Goal: Feedback & Contribution: Submit feedback/report problem

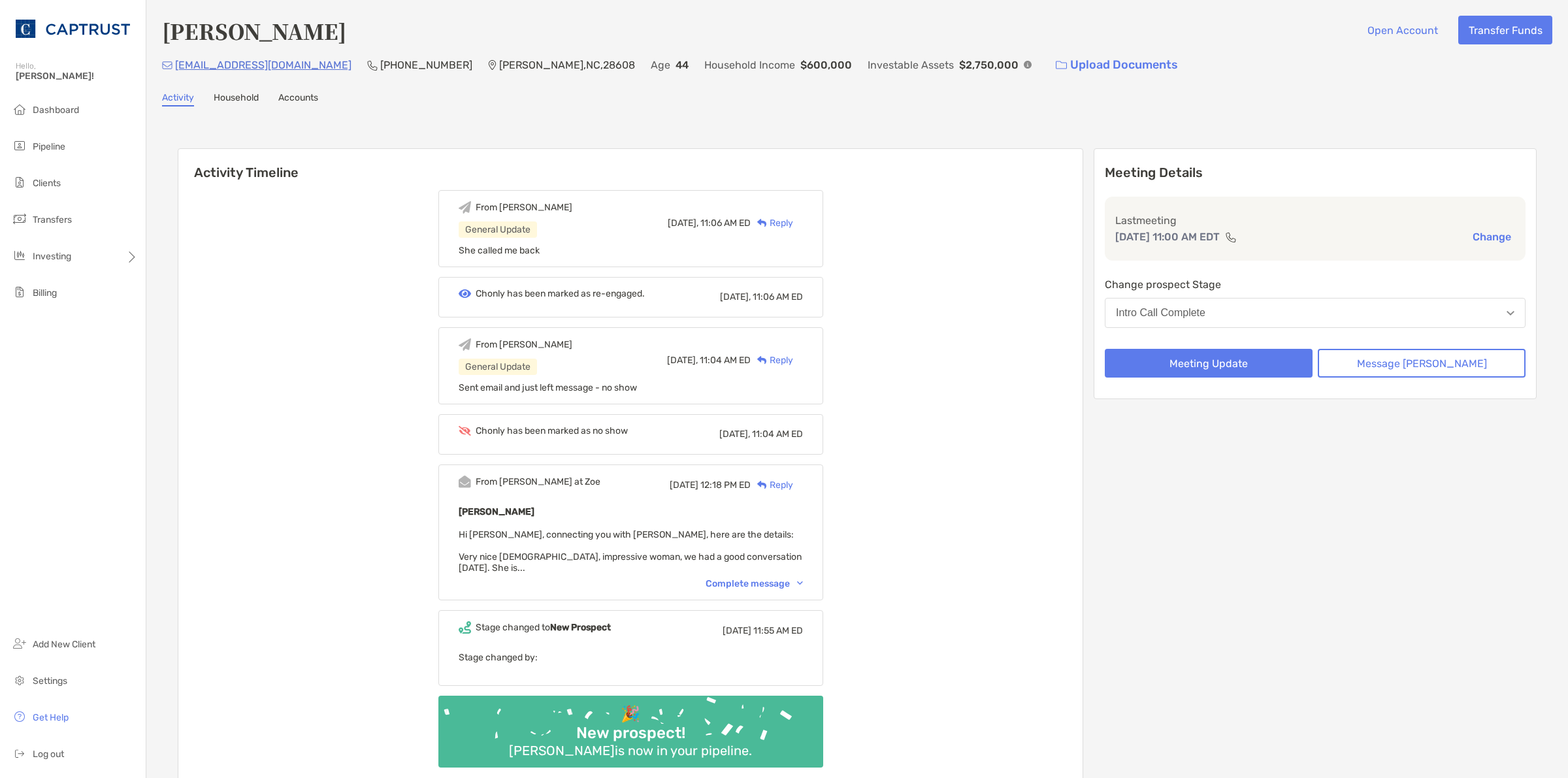
click at [1235, 485] on div "Meeting Details Last meeting [DATE] 11:00 AM EDT Change Change prospect Stage I…" at bounding box center [1315, 468] width 443 height 640
click at [1232, 358] on button "Meeting Update" at bounding box center [1208, 364] width 208 height 29
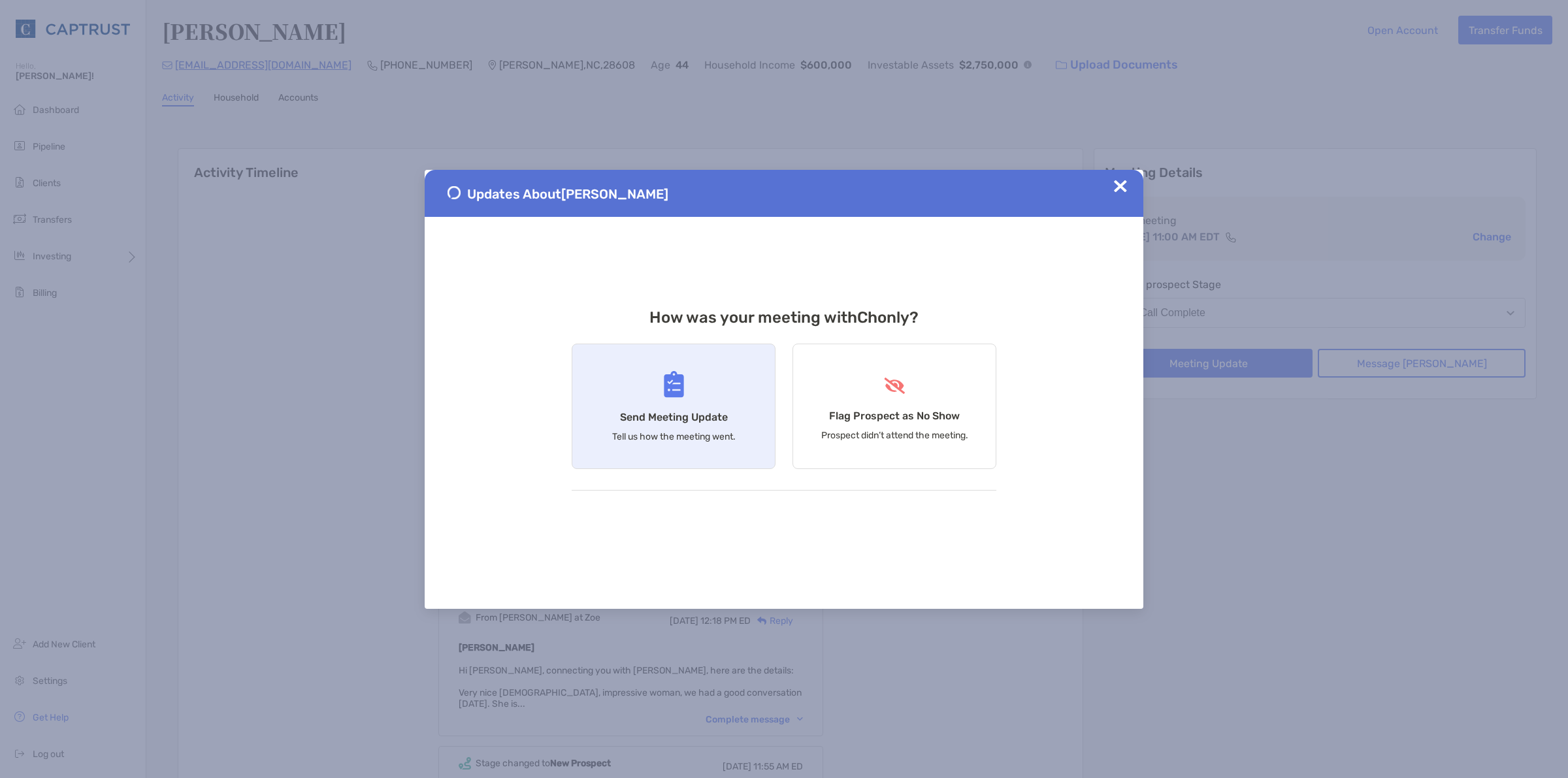
click at [690, 391] on div "Send Meeting Update Tell us how the meeting went." at bounding box center [673, 406] width 204 height 126
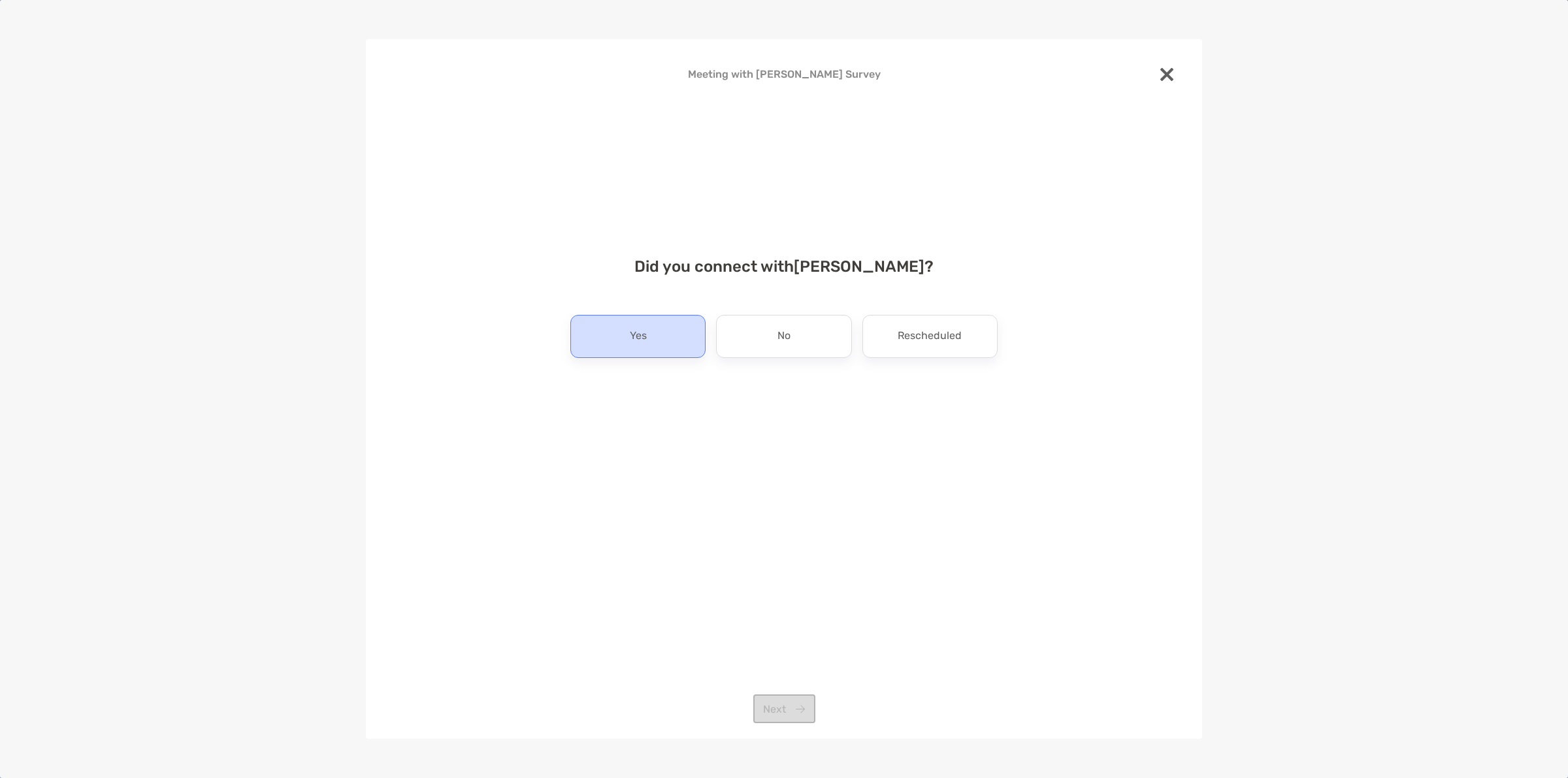
click at [641, 319] on div "Yes" at bounding box center [638, 336] width 135 height 43
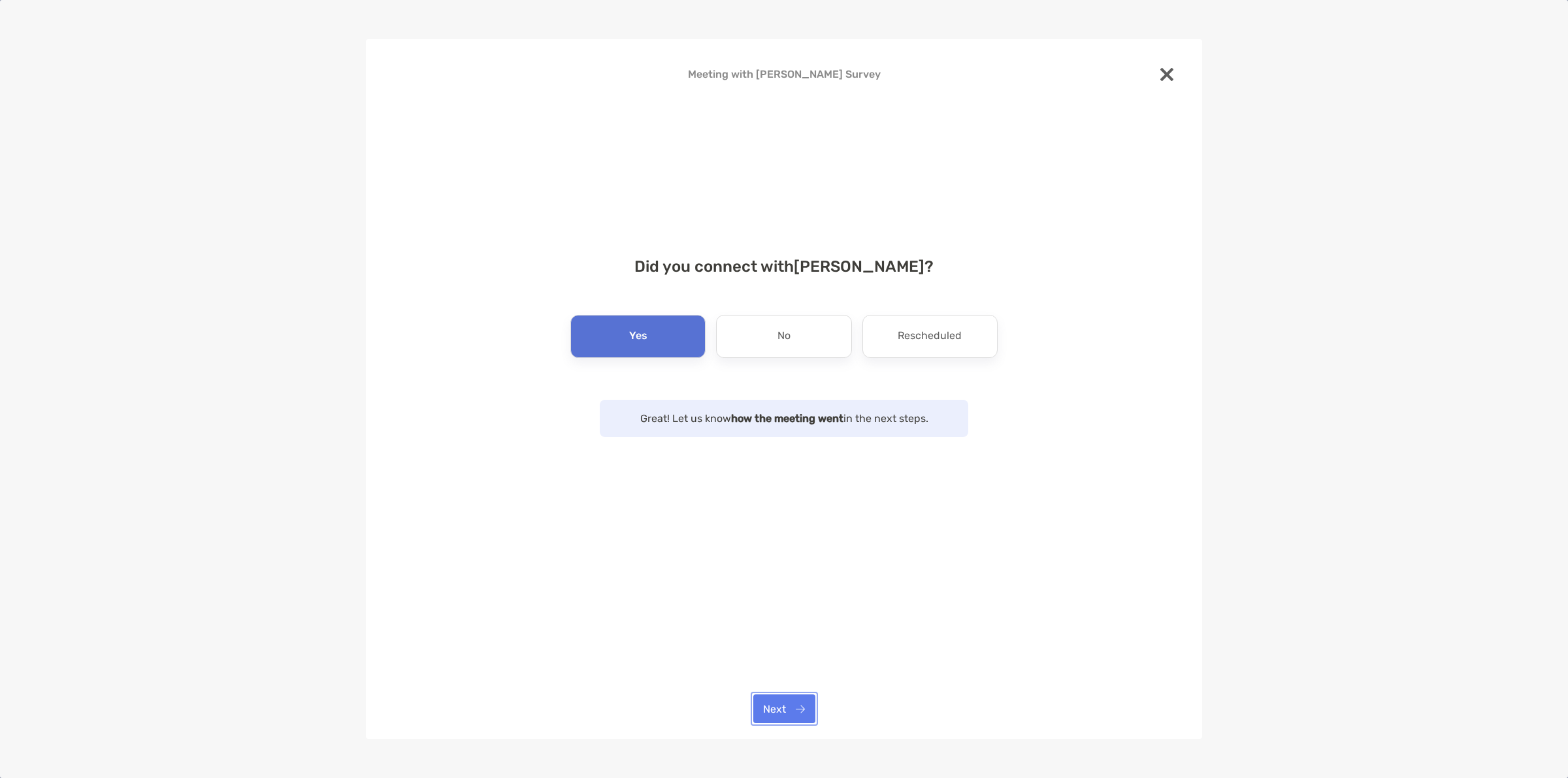
click at [799, 703] on button "Next" at bounding box center [784, 709] width 62 height 29
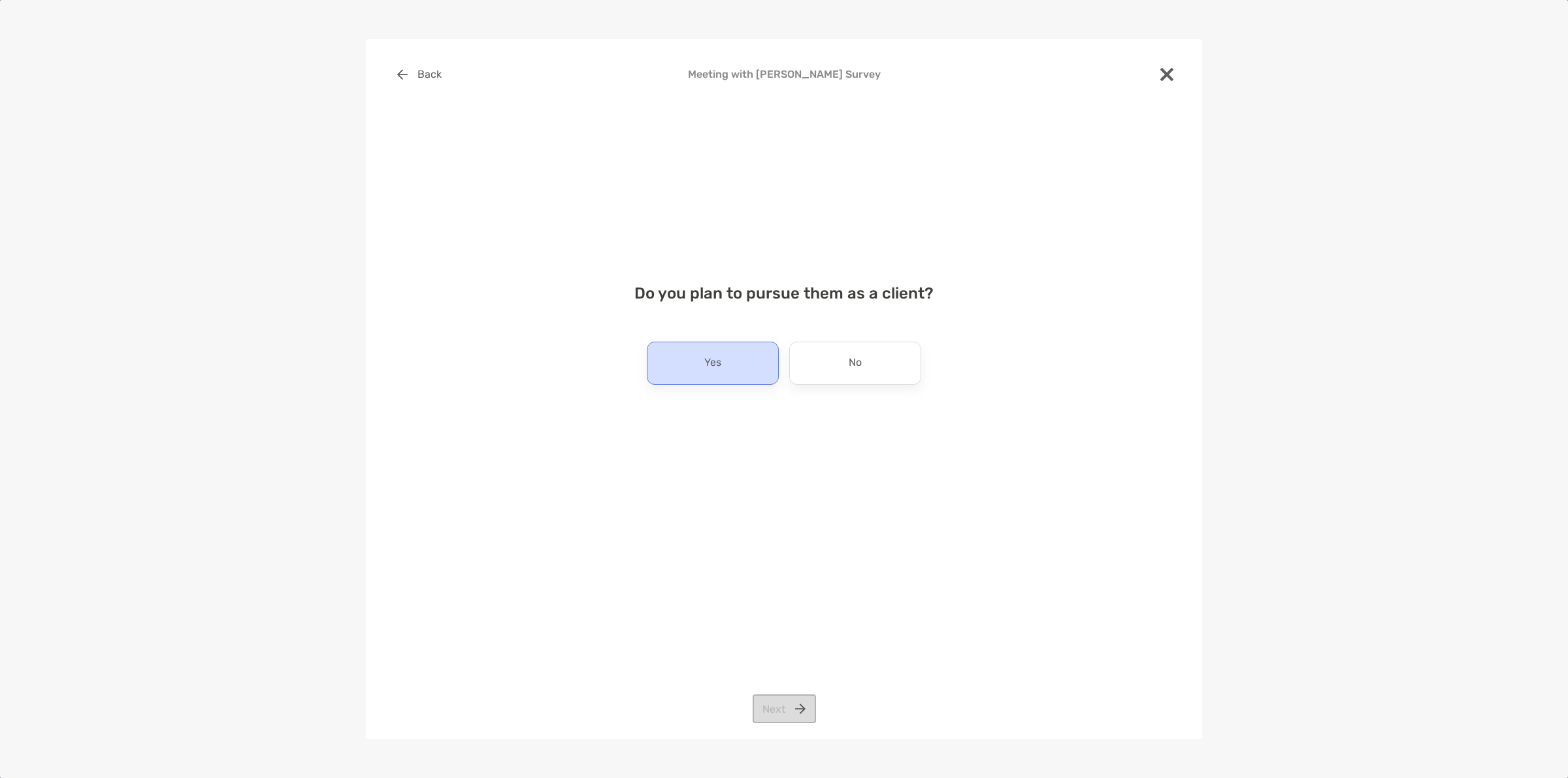
click at [705, 370] on p "Yes" at bounding box center [713, 363] width 17 height 20
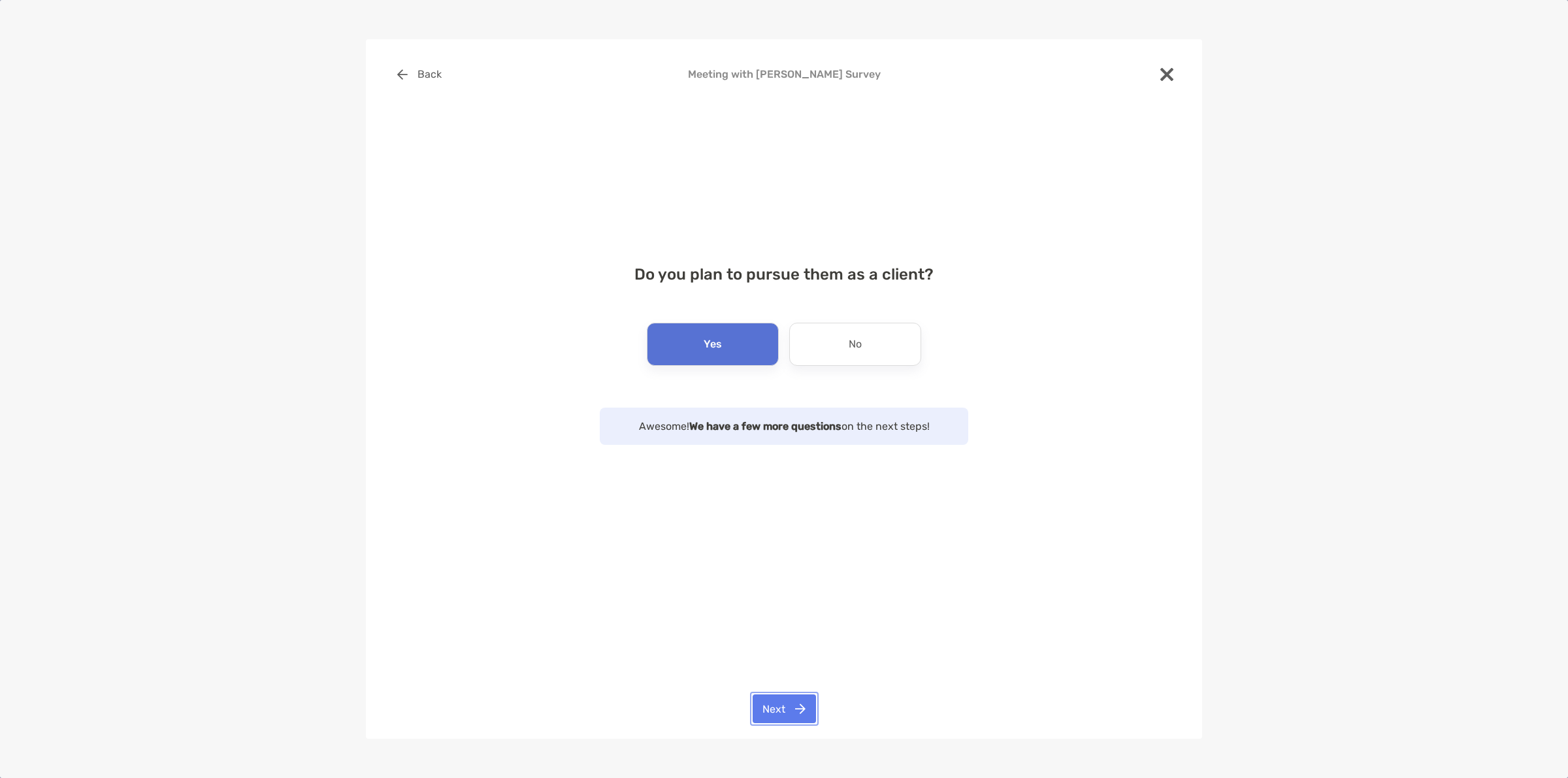
click at [778, 705] on button "Next" at bounding box center [784, 709] width 63 height 29
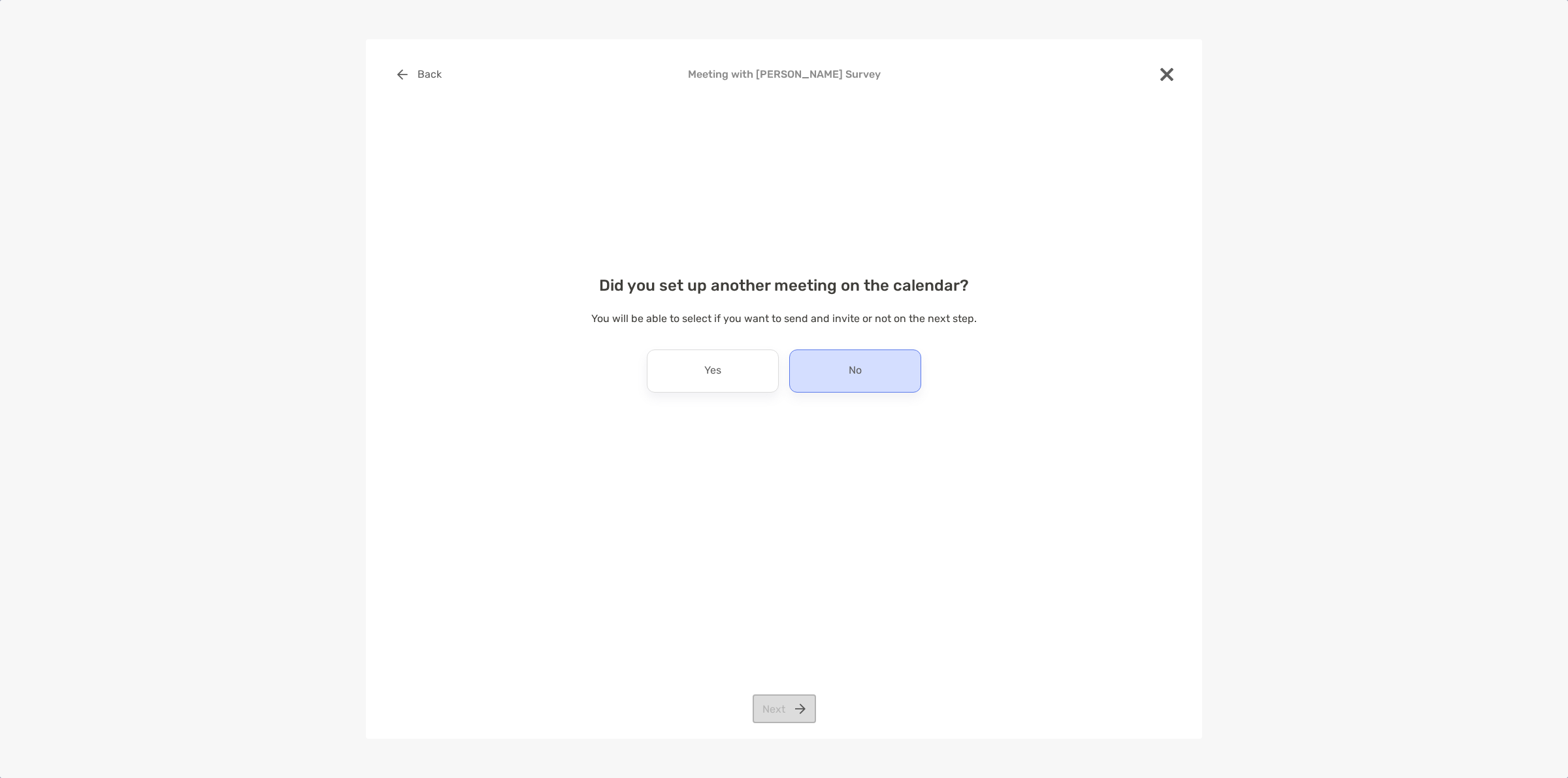
click at [804, 364] on div "No" at bounding box center [855, 371] width 132 height 43
click at [786, 706] on button "Next" at bounding box center [784, 709] width 63 height 29
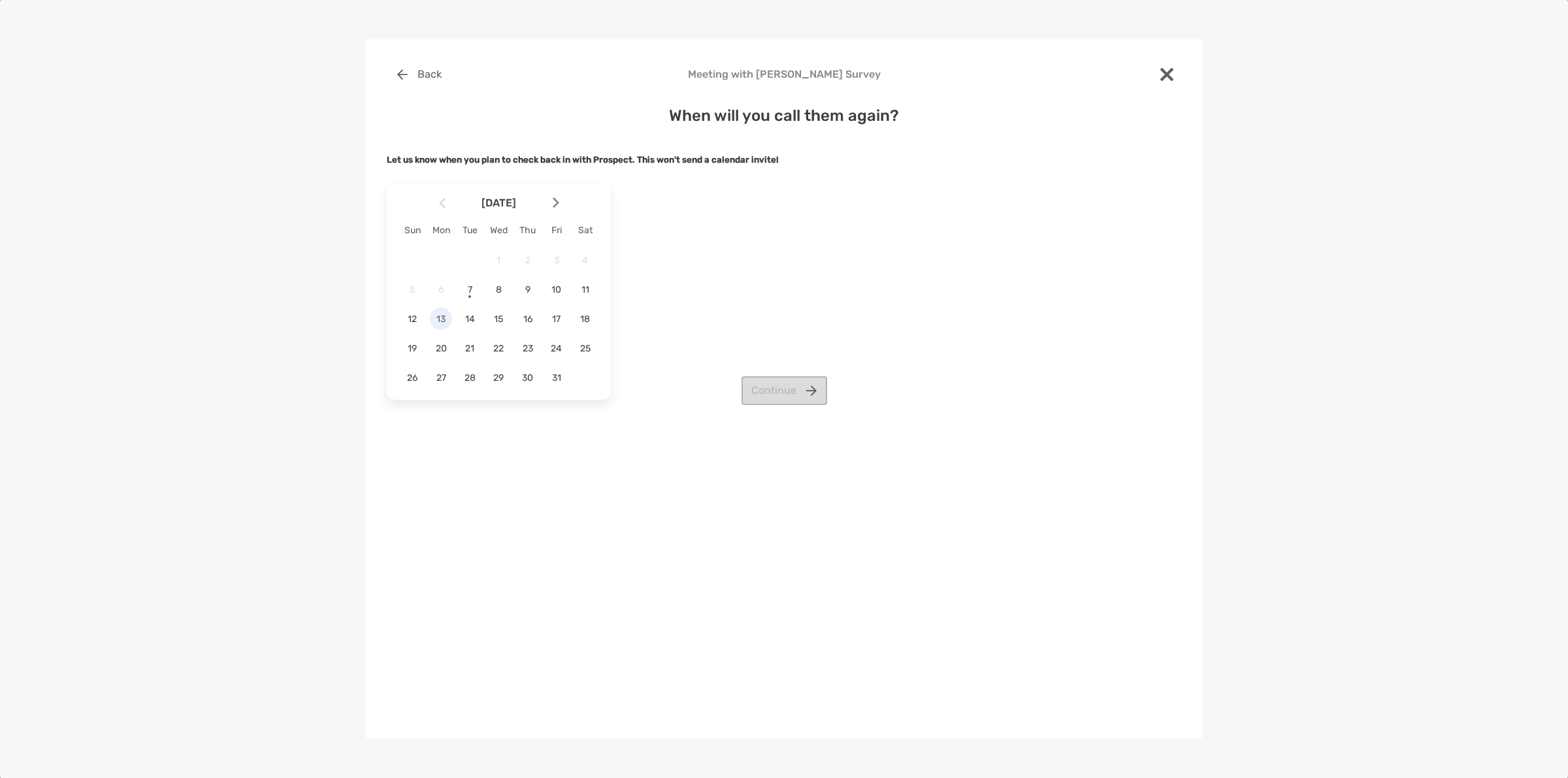
click at [442, 319] on span "13" at bounding box center [441, 319] width 22 height 11
click at [755, 391] on button "Continue" at bounding box center [784, 391] width 85 height 29
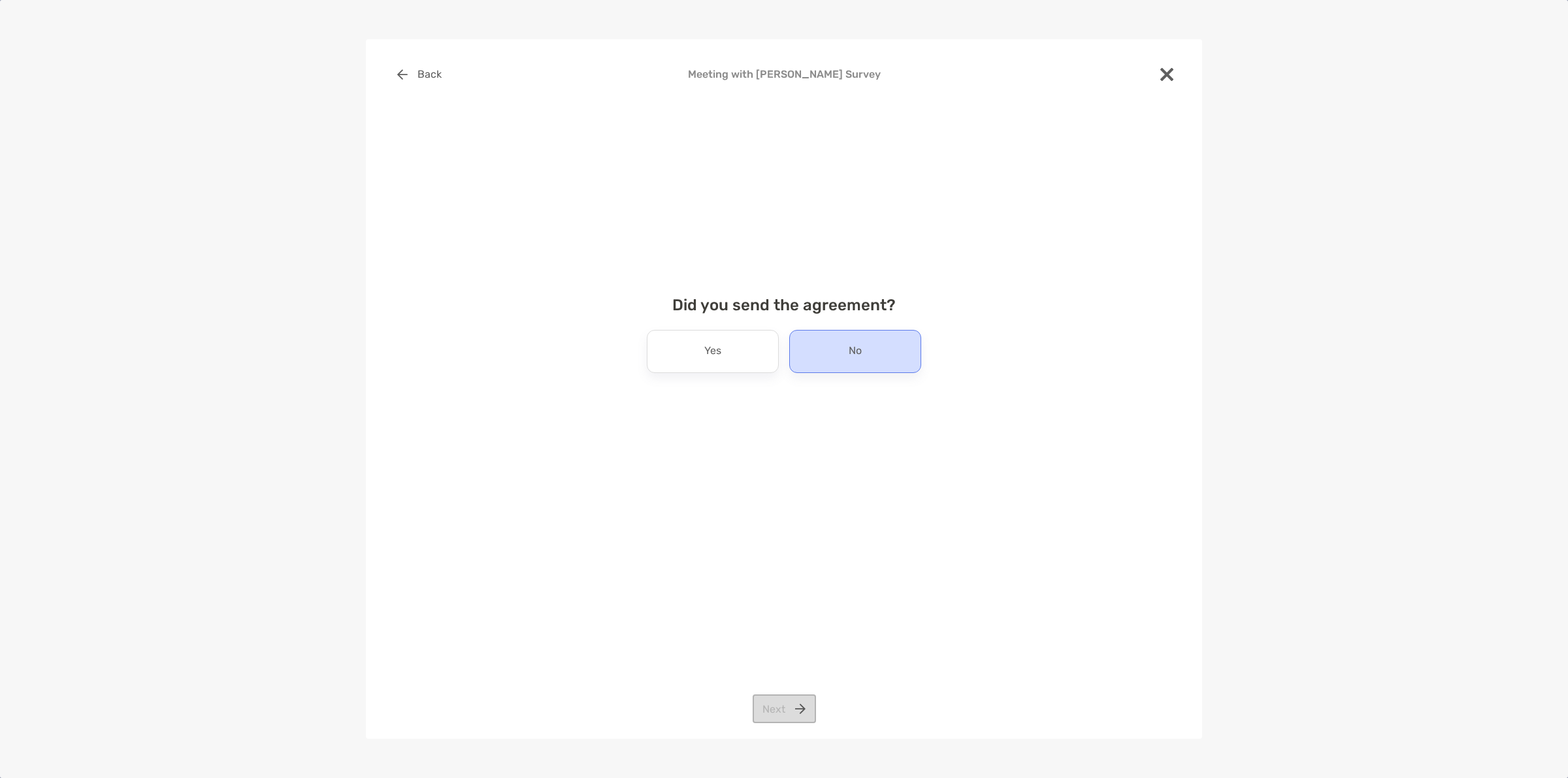
click at [823, 363] on div "No" at bounding box center [855, 351] width 132 height 43
click at [781, 699] on button "Next" at bounding box center [784, 709] width 63 height 29
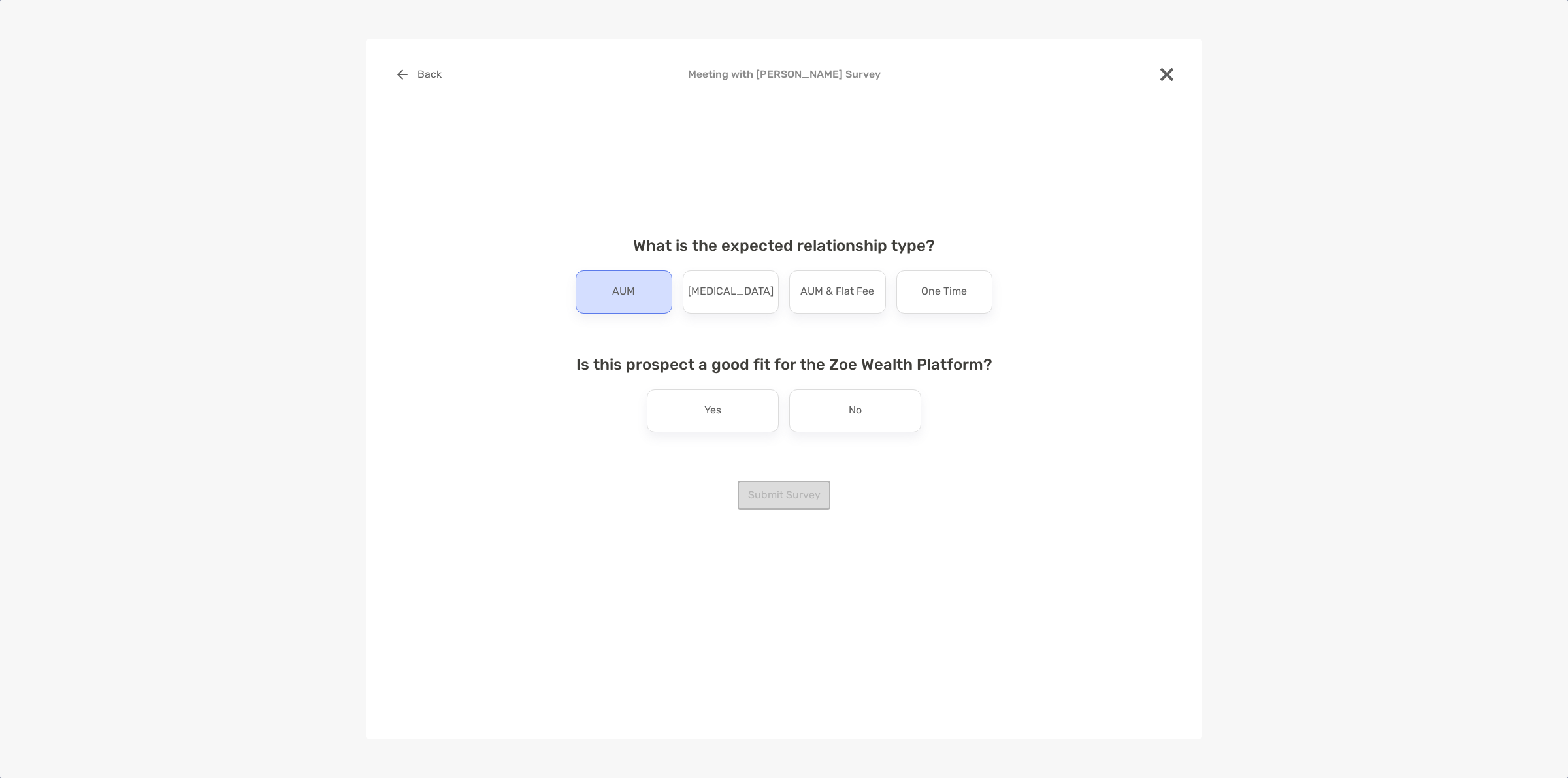
click at [649, 295] on div "AUM" at bounding box center [623, 292] width 97 height 43
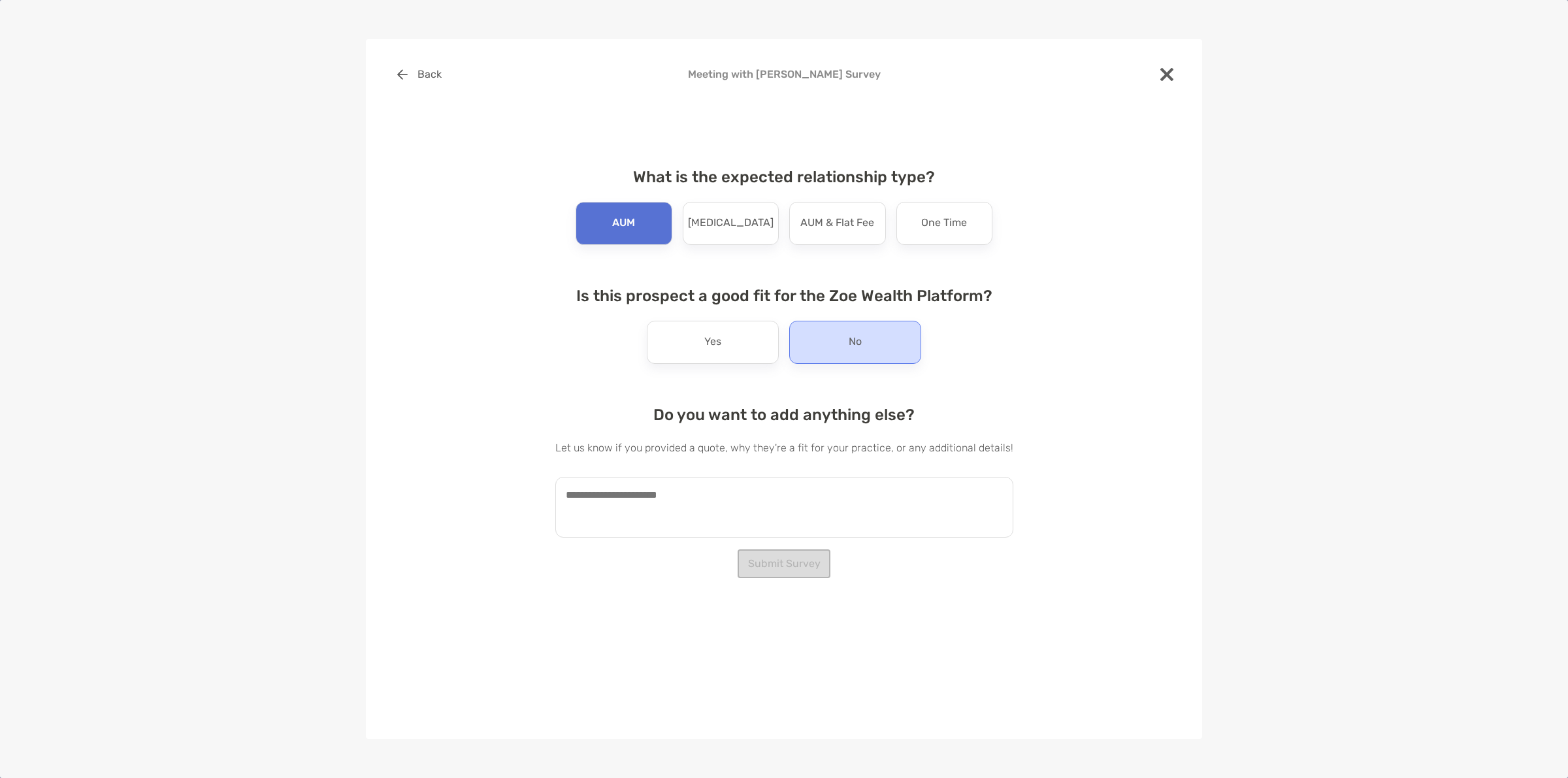
click at [839, 335] on div "No" at bounding box center [855, 342] width 132 height 43
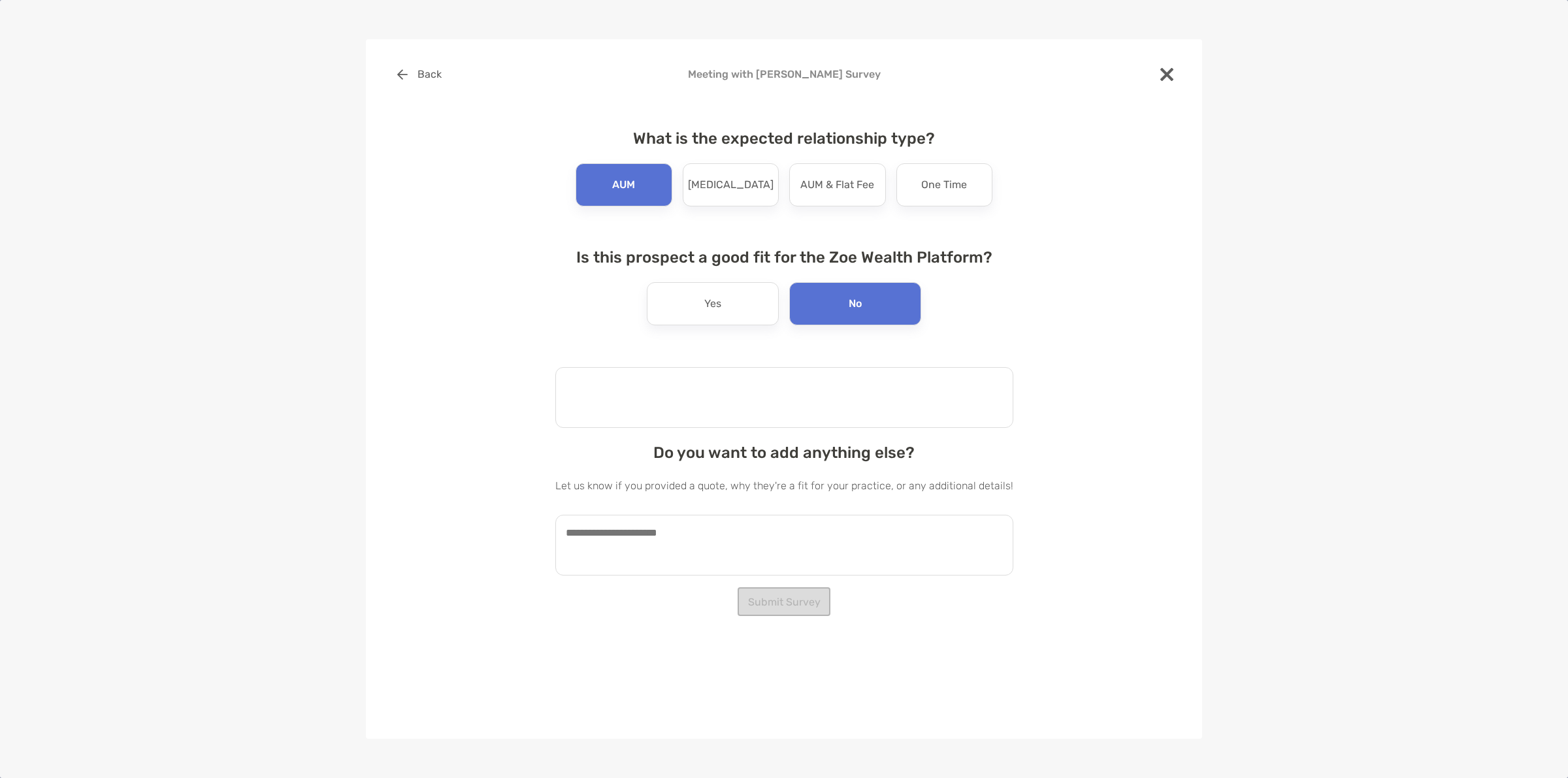
click at [734, 405] on textarea at bounding box center [784, 397] width 458 height 61
type textarea "**********"
click at [769, 624] on div "**********" at bounding box center [783, 389] width 836 height 700
click at [769, 609] on button "Submit Survey" at bounding box center [784, 602] width 93 height 29
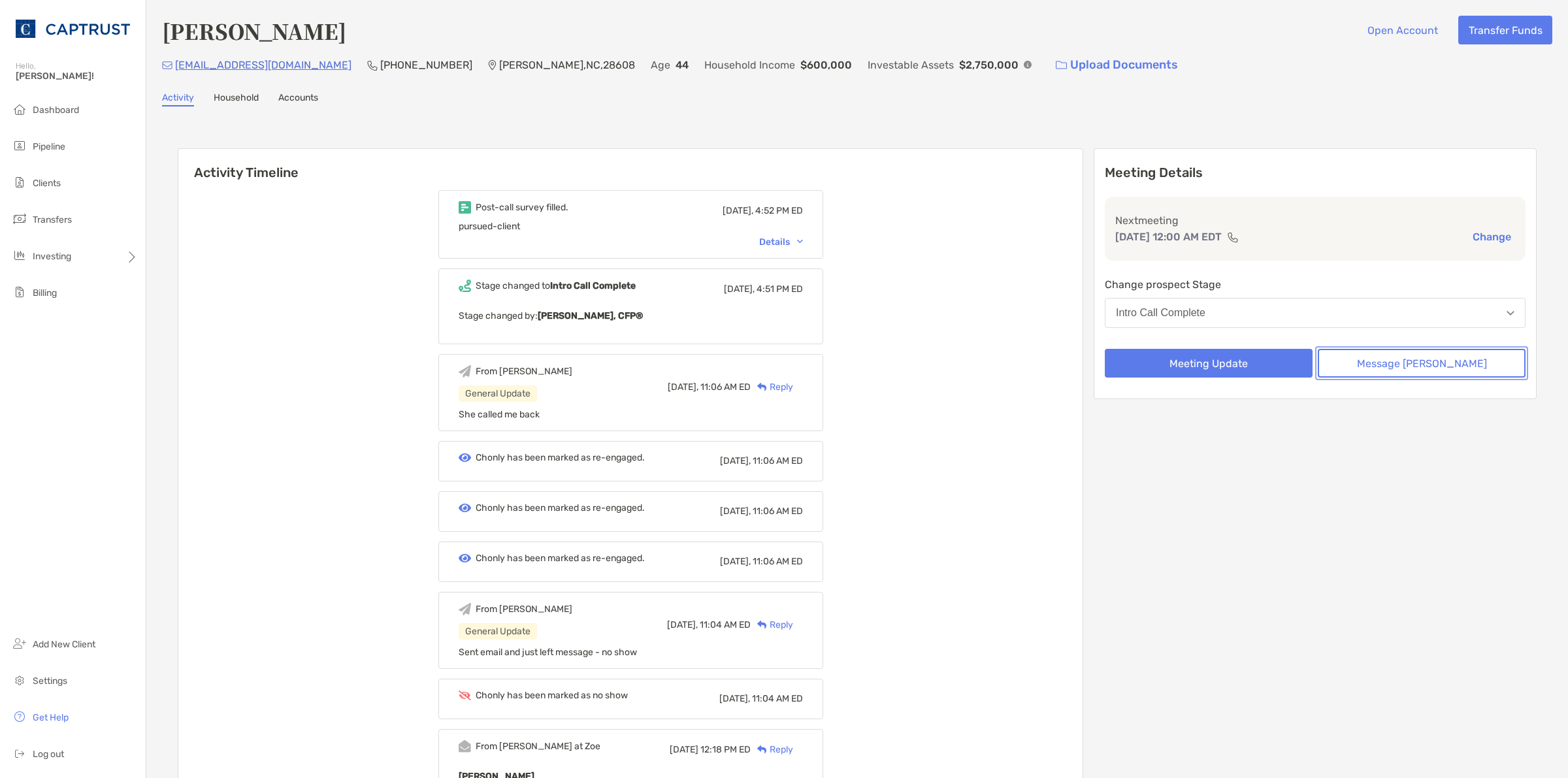
click at [1459, 365] on button "Message [PERSON_NAME]" at bounding box center [1421, 364] width 208 height 29
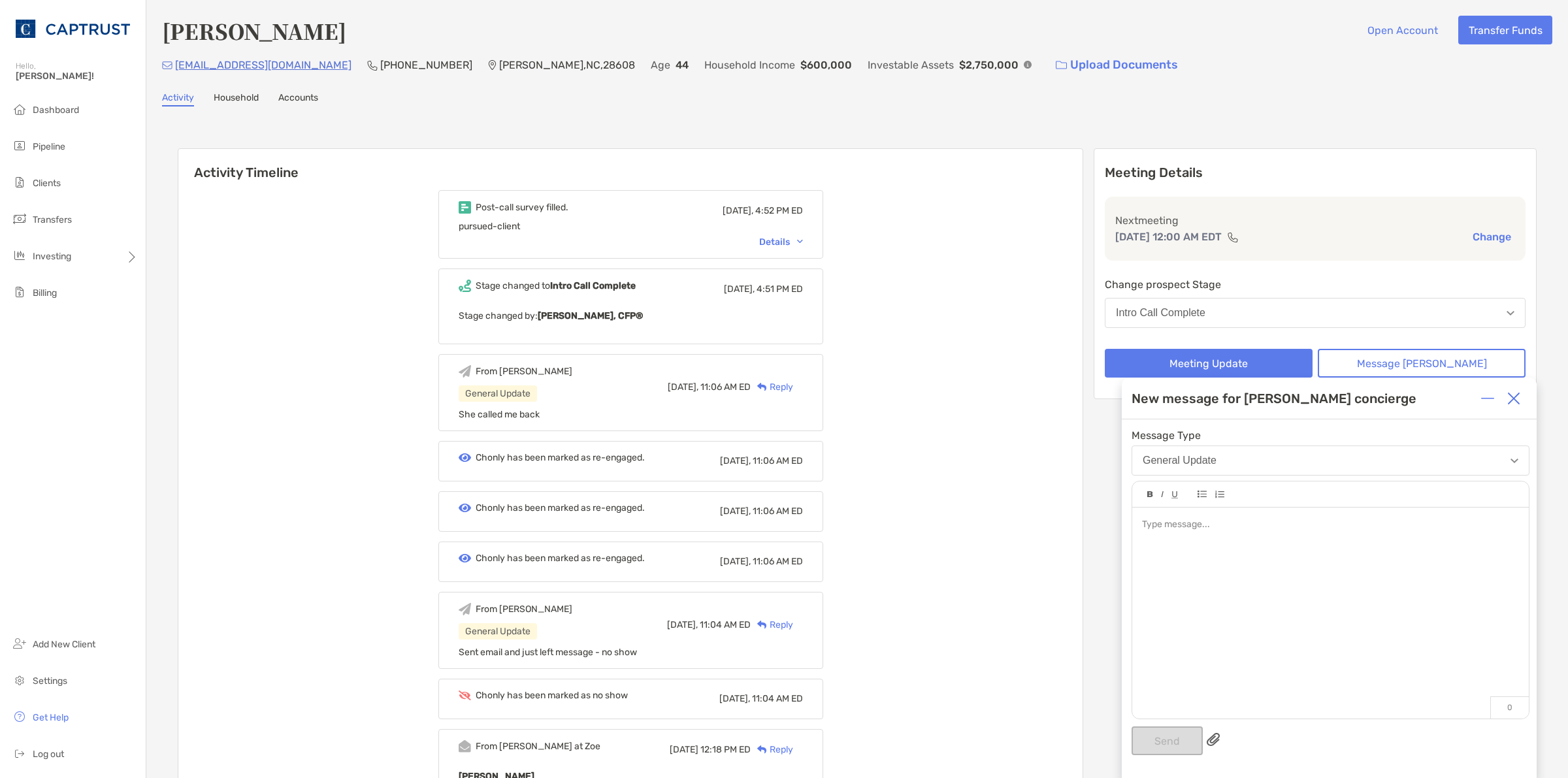
click at [1308, 547] on div at bounding box center [1331, 606] width 396 height 198
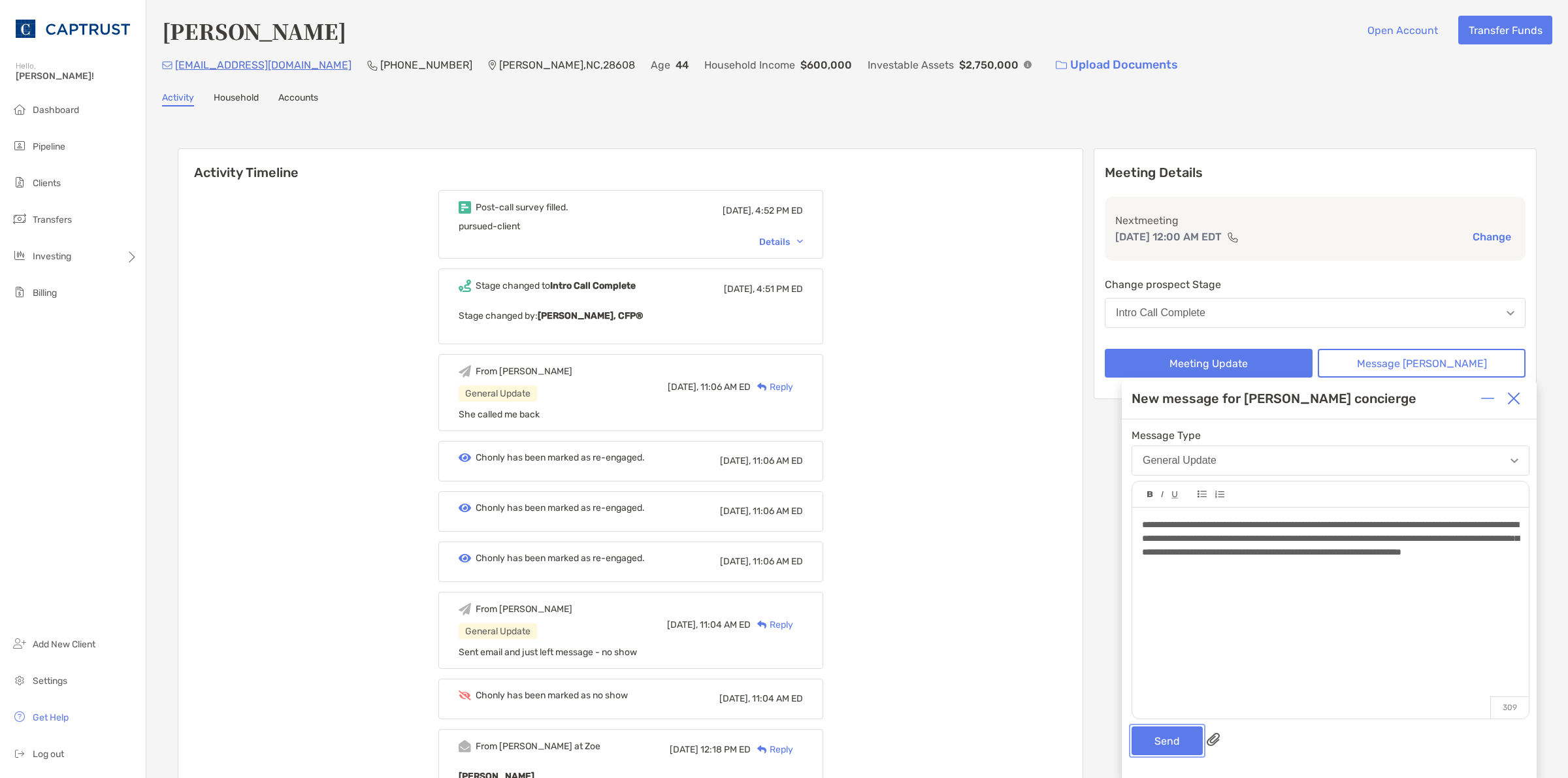
click at [1184, 740] on button "Send" at bounding box center [1167, 741] width 71 height 29
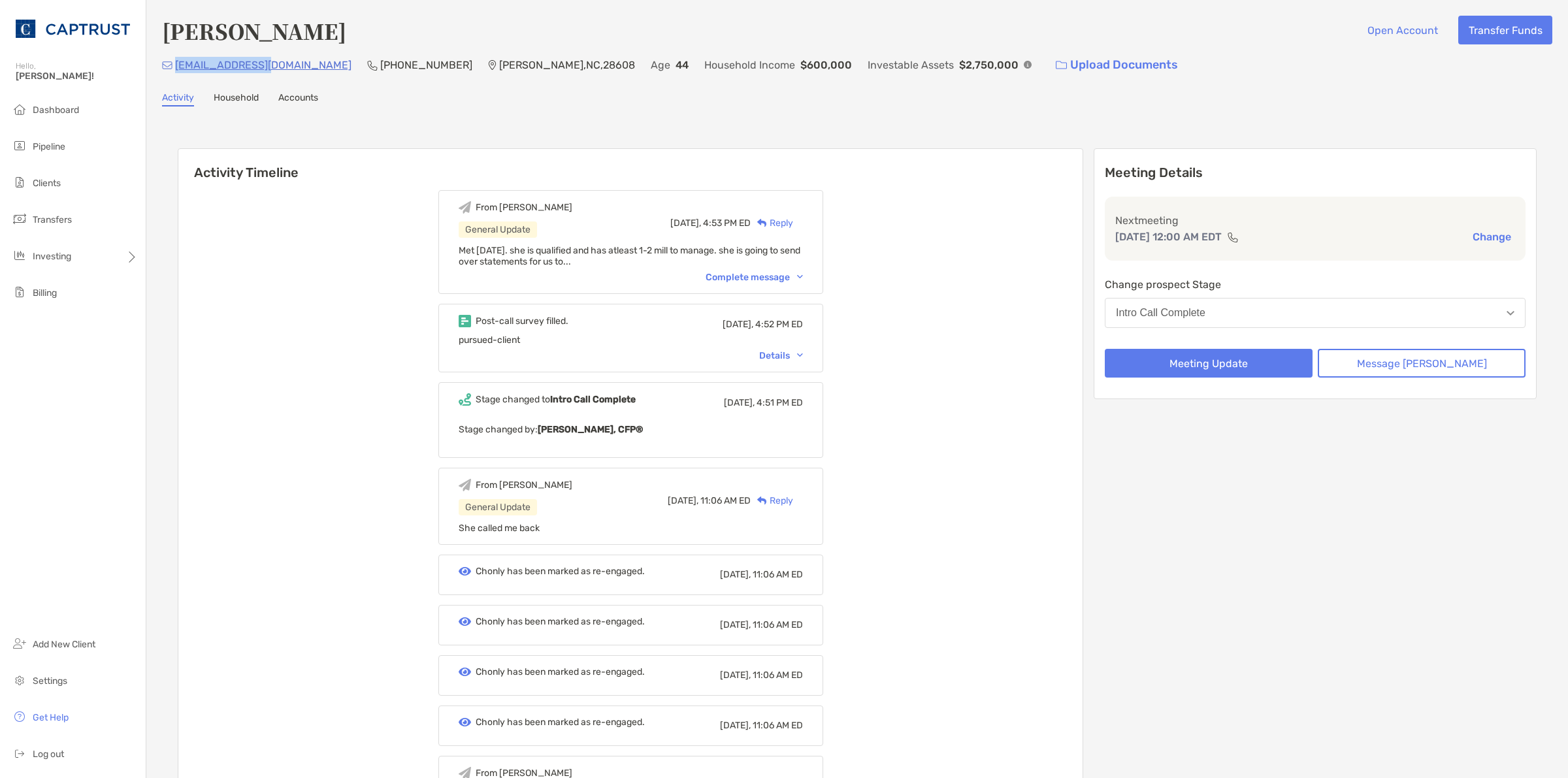
drag, startPoint x: 272, startPoint y: 66, endPoint x: 174, endPoint y: 66, distance: 98.0
click at [174, 66] on div "[EMAIL_ADDRESS][DOMAIN_NAME] (919) 332-[GEOGRAPHIC_DATA] Age [DEMOGRAPHIC_DATA]…" at bounding box center [857, 65] width 1390 height 28
copy p "[EMAIL_ADDRESS][DOMAIN_NAME]"
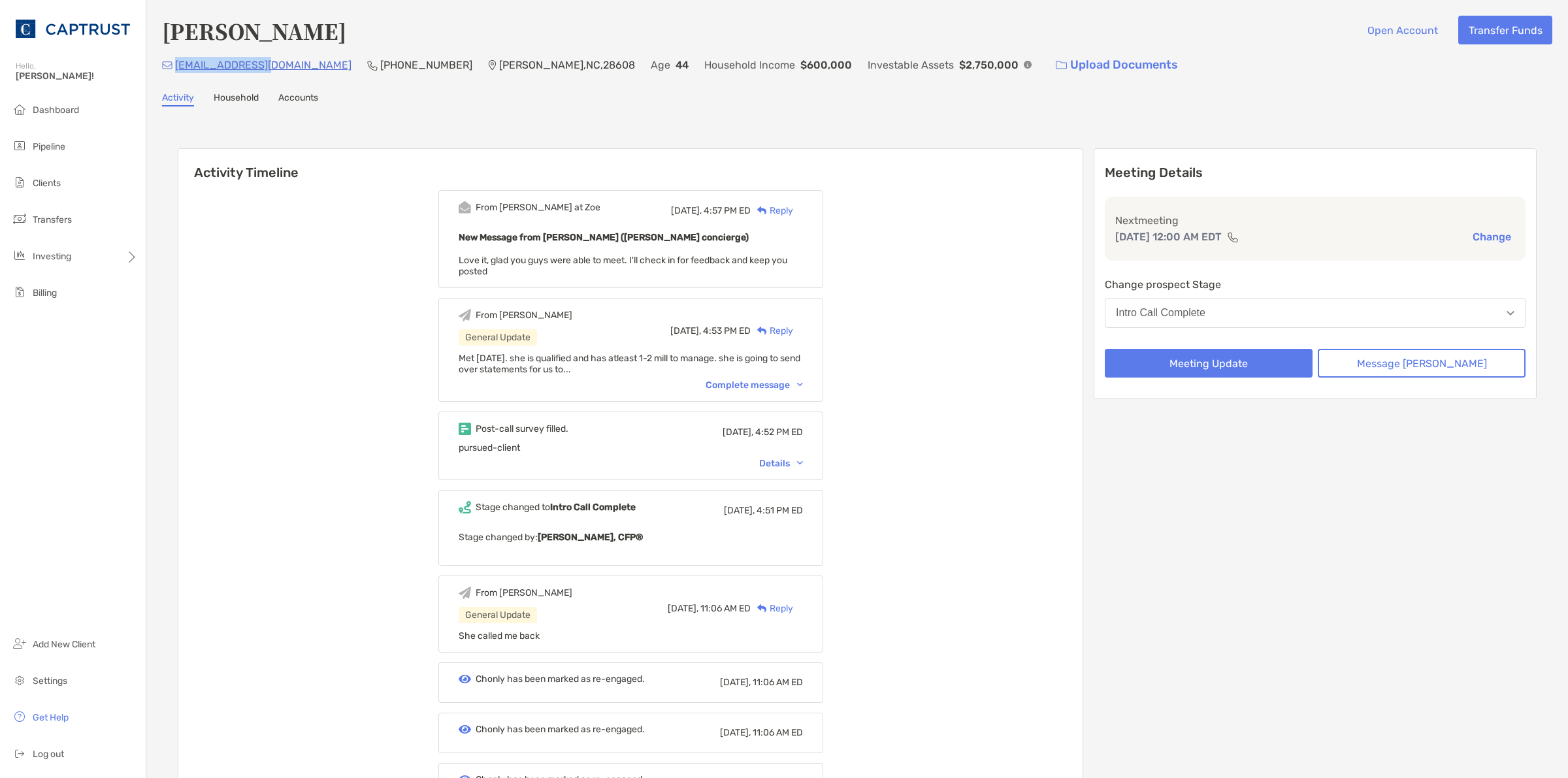
copy p "[EMAIL_ADDRESS][DOMAIN_NAME]"
